Goal: Find specific page/section: Find specific page/section

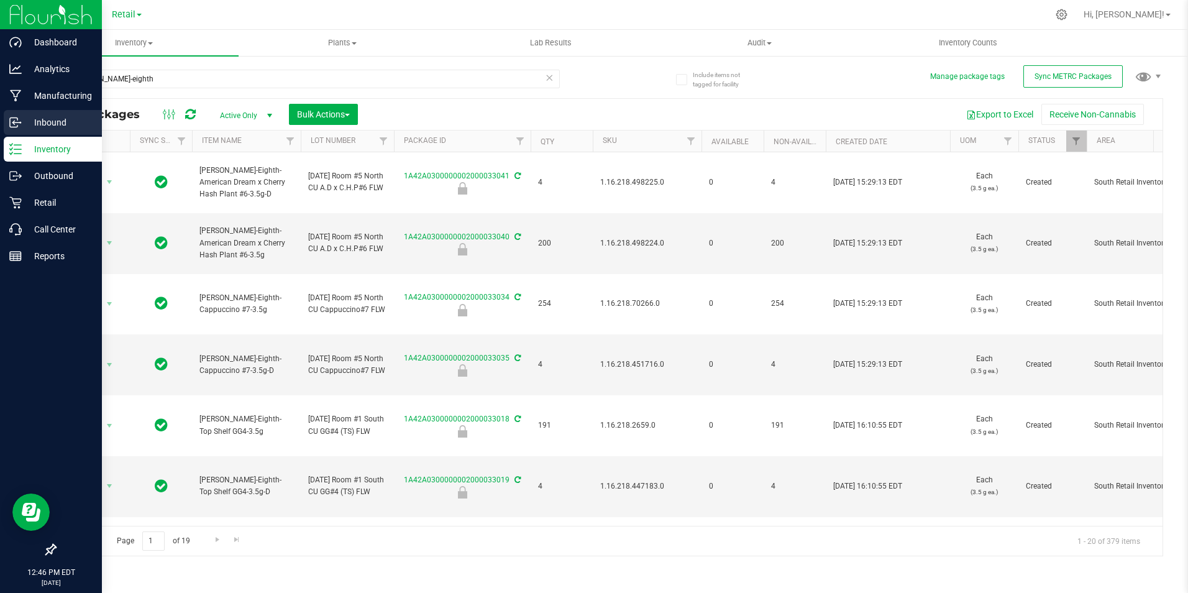
click at [56, 120] on p "Inbound" at bounding box center [59, 122] width 75 height 15
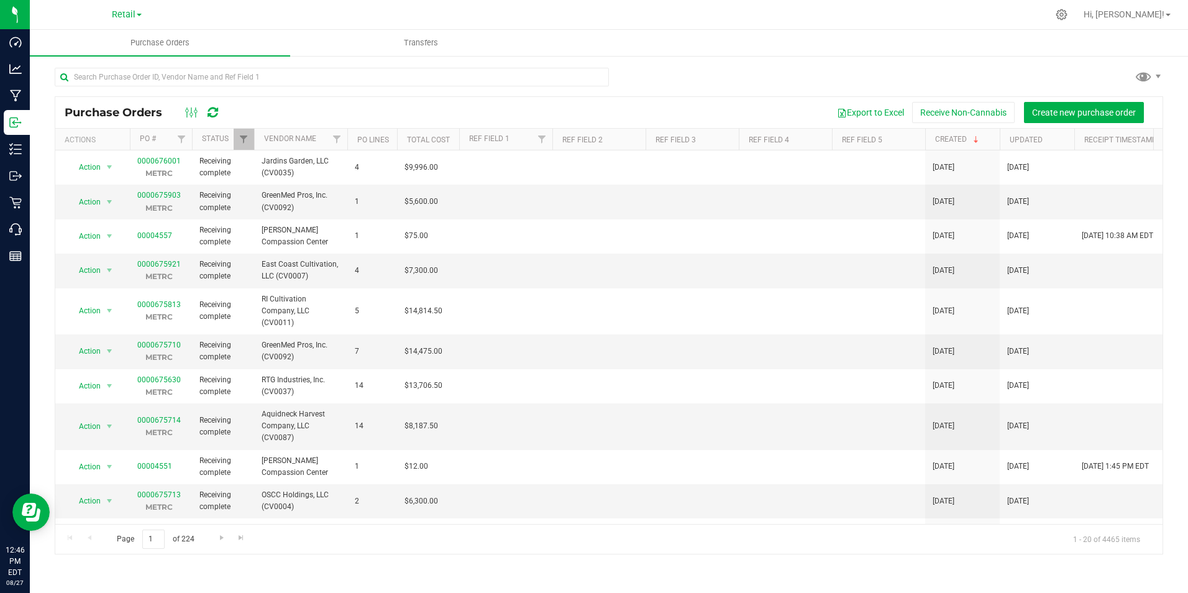
click at [523, 88] on div at bounding box center [332, 82] width 554 height 29
click at [211, 114] on icon at bounding box center [212, 112] width 11 height 12
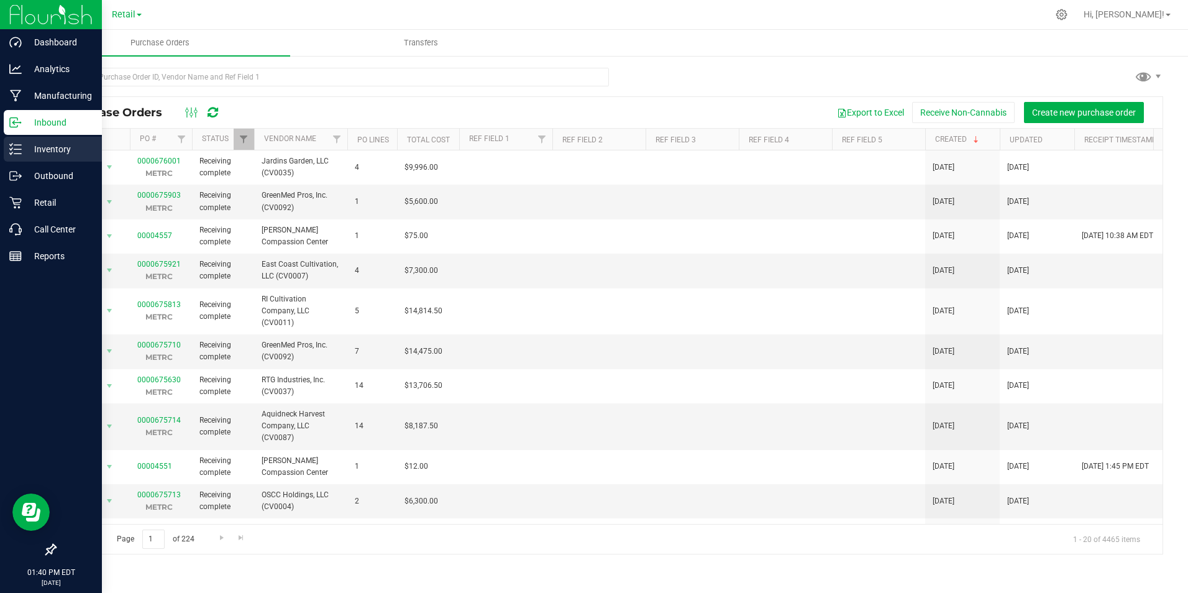
click at [50, 151] on p "Inventory" at bounding box center [59, 149] width 75 height 15
